Goal: Find contact information: Find contact information

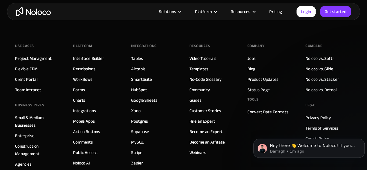
scroll to position [3359, 0]
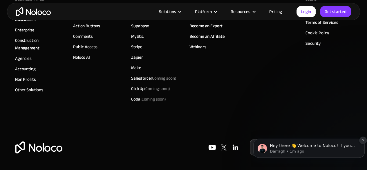
click at [360, 139] on button "Dismiss notification" at bounding box center [363, 140] width 8 height 8
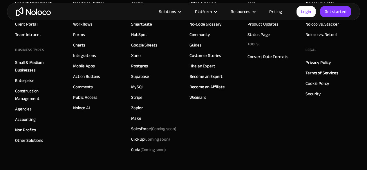
scroll to position [3270, 0]
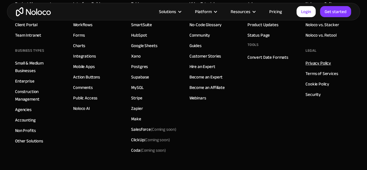
click at [311, 67] on link "Privacy Policy" at bounding box center [318, 63] width 26 height 8
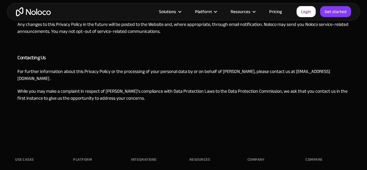
scroll to position [1078, 0]
drag, startPoint x: 275, startPoint y: 73, endPoint x: 311, endPoint y: 72, distance: 36.0
click at [311, 72] on p "For further information about this Privacy Policy or the processing of your per…" at bounding box center [183, 75] width 332 height 14
copy p "[EMAIL_ADDRESS][DOMAIN_NAME]"
